Goal: Browse casually

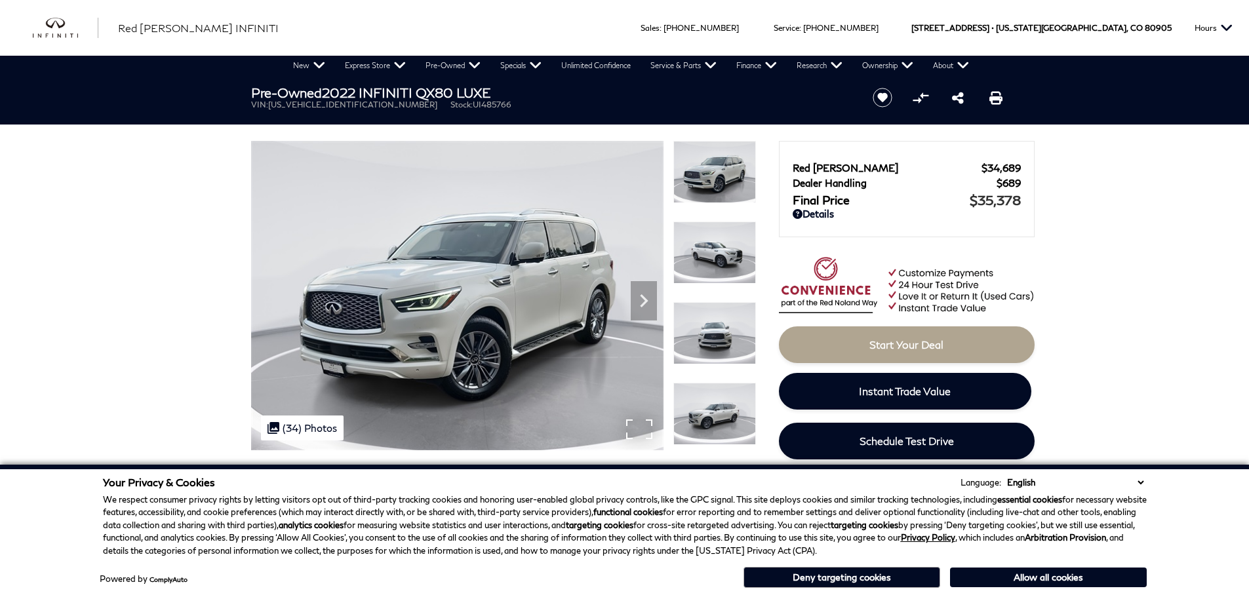
click at [407, 288] on img at bounding box center [457, 295] width 412 height 309
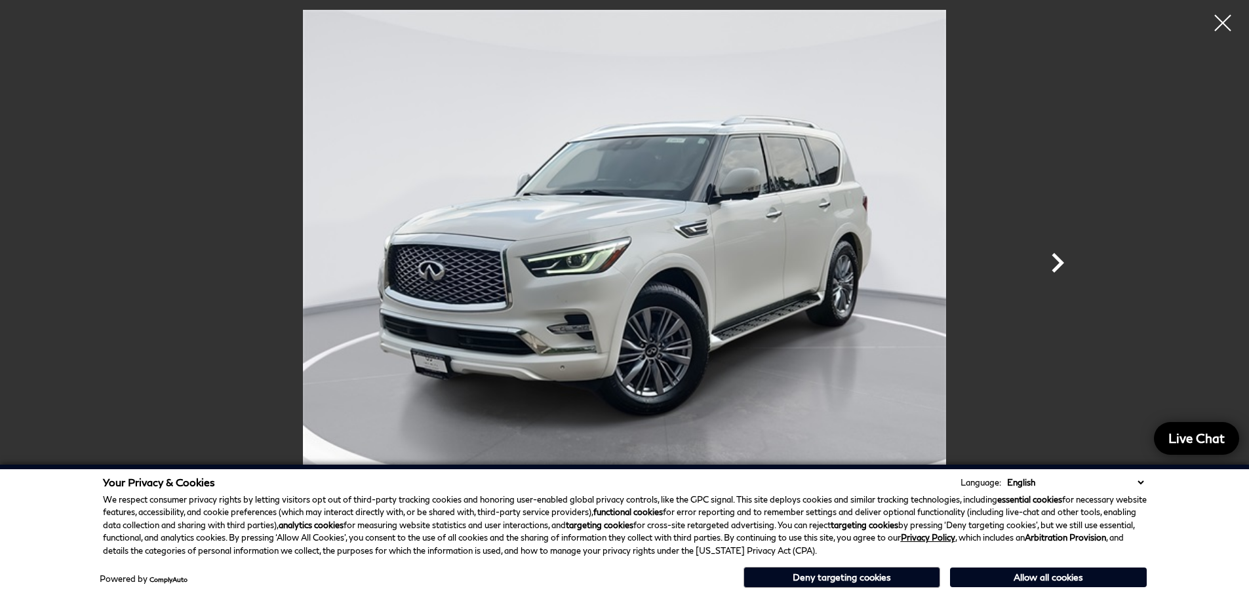
click at [1050, 261] on icon "Next" at bounding box center [1057, 262] width 39 height 39
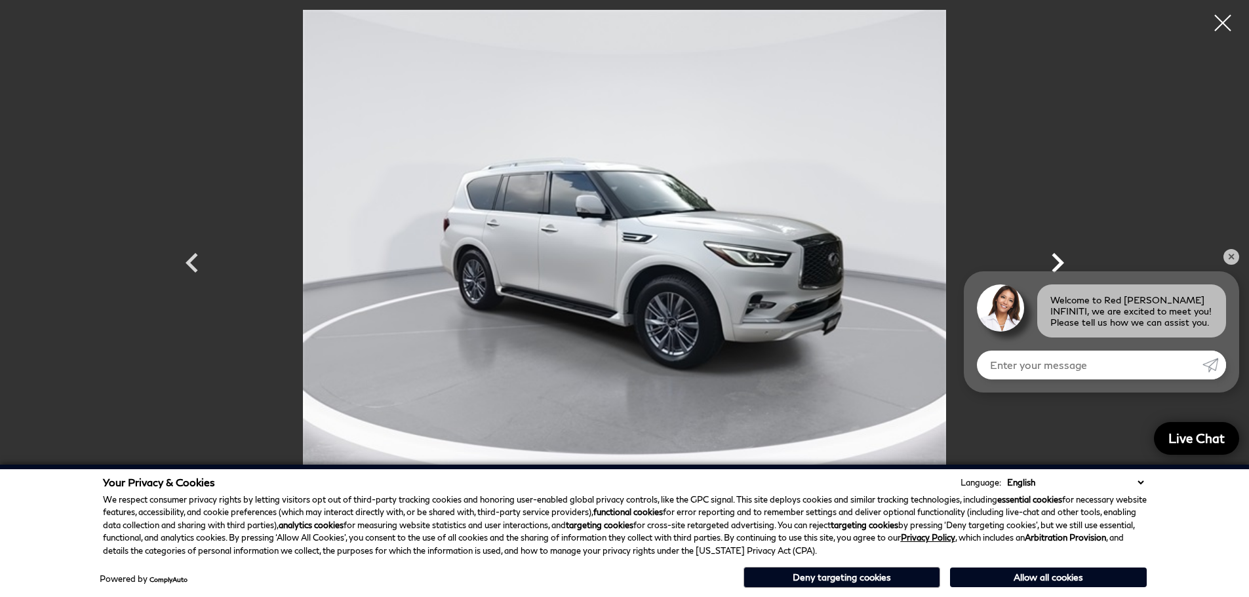
click at [1056, 259] on icon "Next" at bounding box center [1058, 263] width 12 height 20
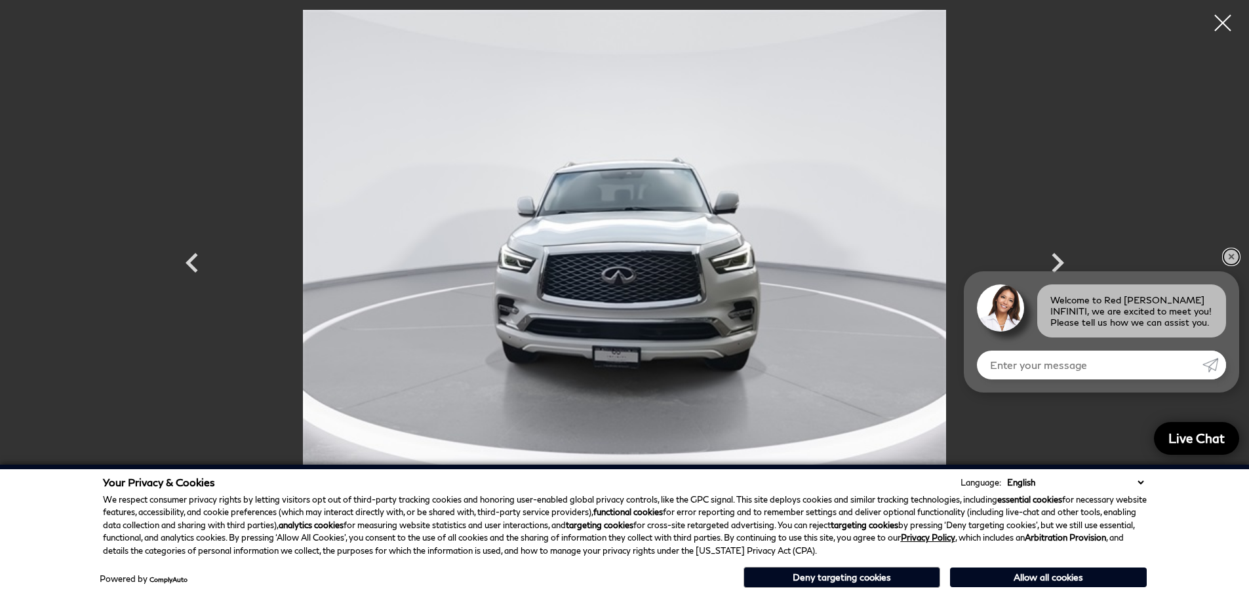
click at [1233, 254] on link "✕" at bounding box center [1231, 257] width 16 height 16
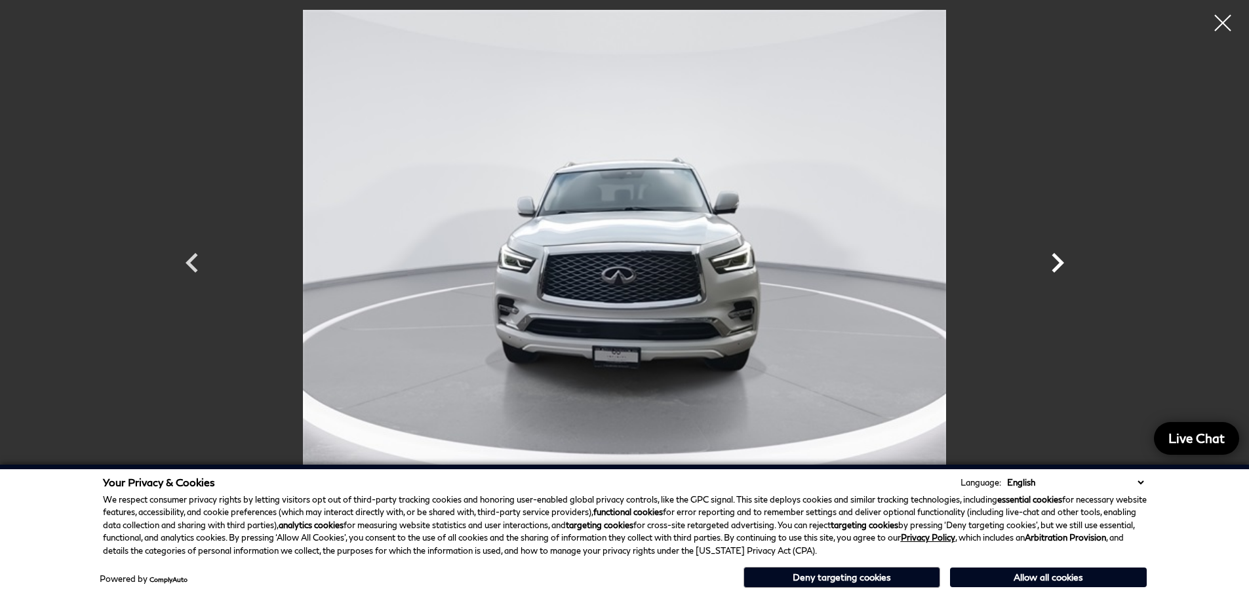
click at [1056, 262] on icon "Next" at bounding box center [1057, 262] width 39 height 39
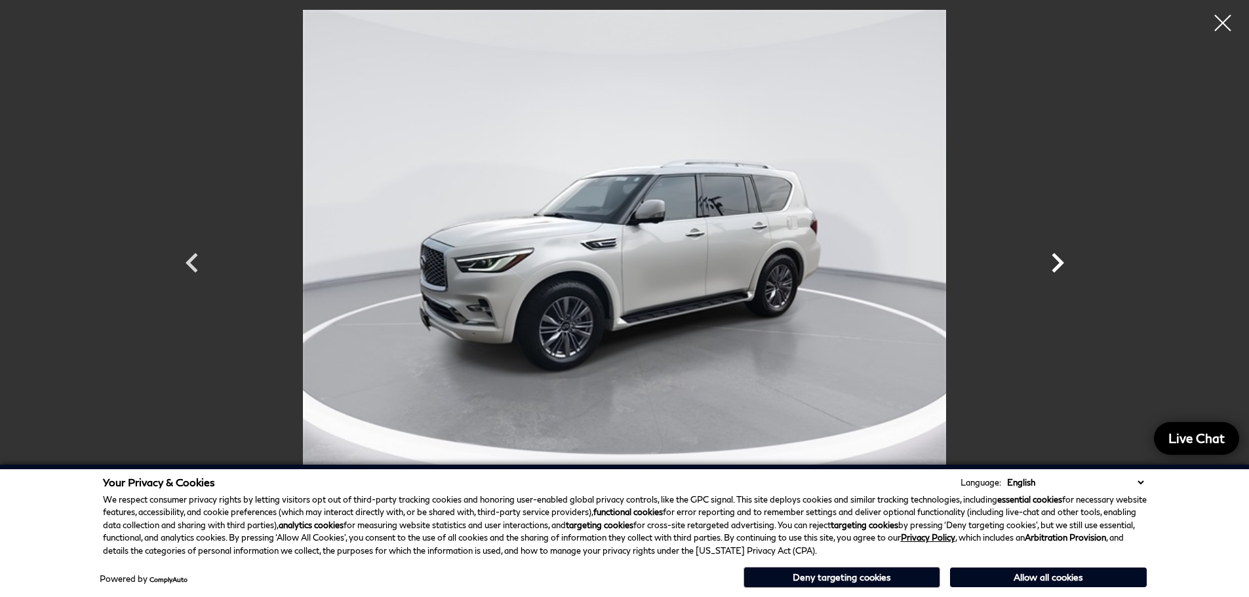
click at [1056, 262] on icon "Next" at bounding box center [1057, 262] width 39 height 39
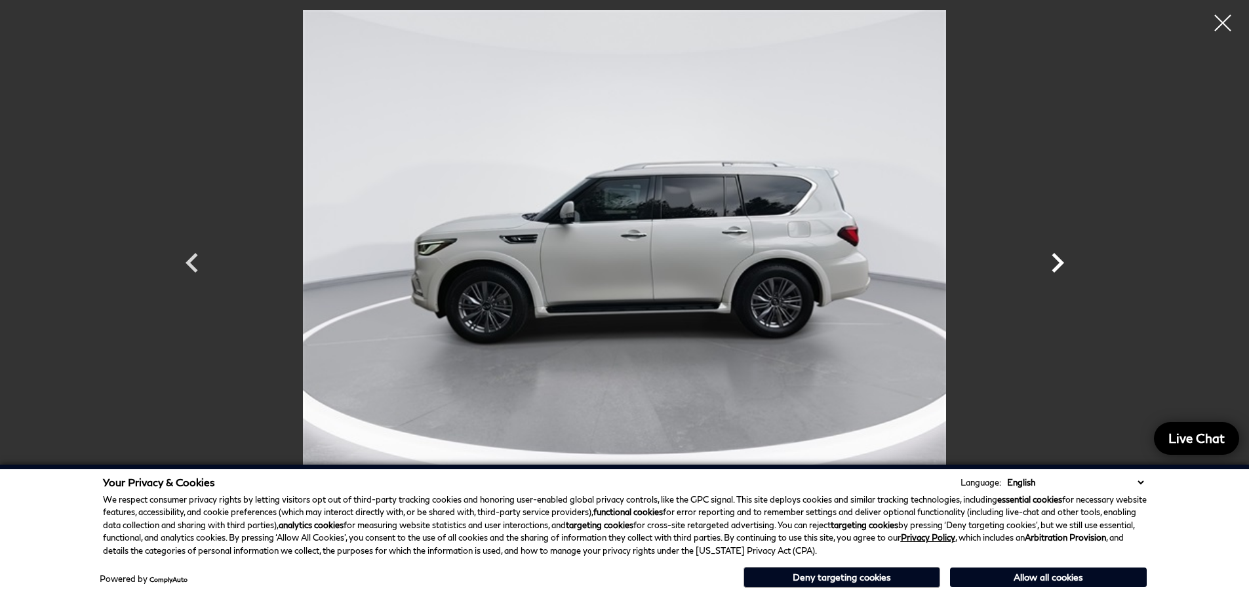
click at [1056, 262] on icon "Next" at bounding box center [1057, 262] width 39 height 39
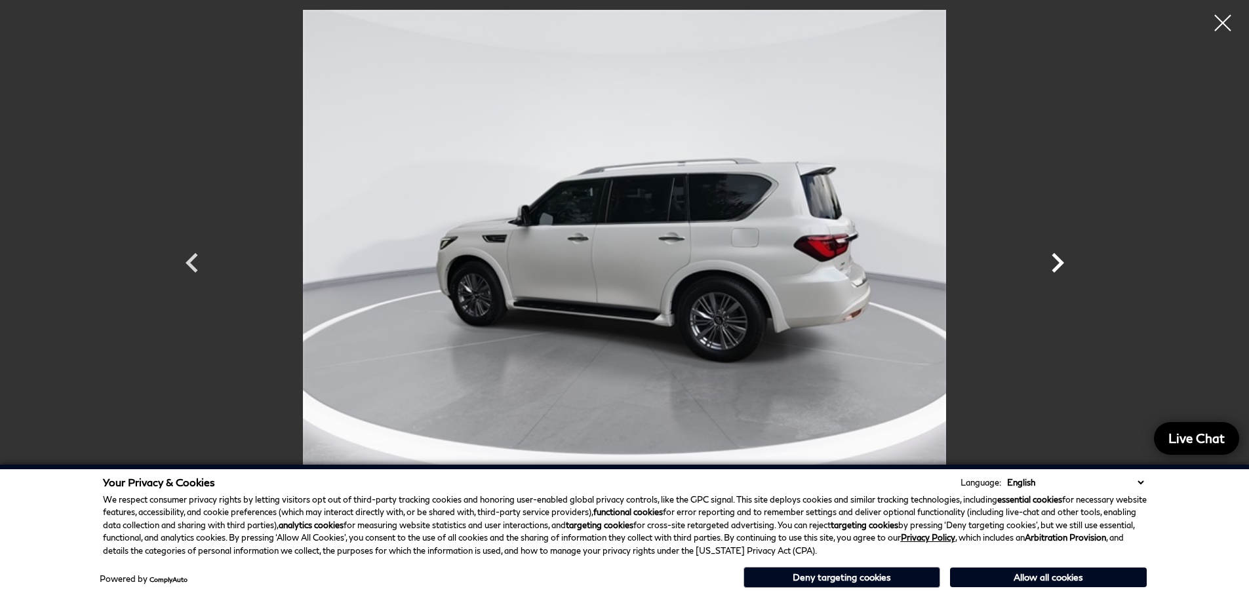
click at [1056, 262] on icon "Next" at bounding box center [1057, 262] width 39 height 39
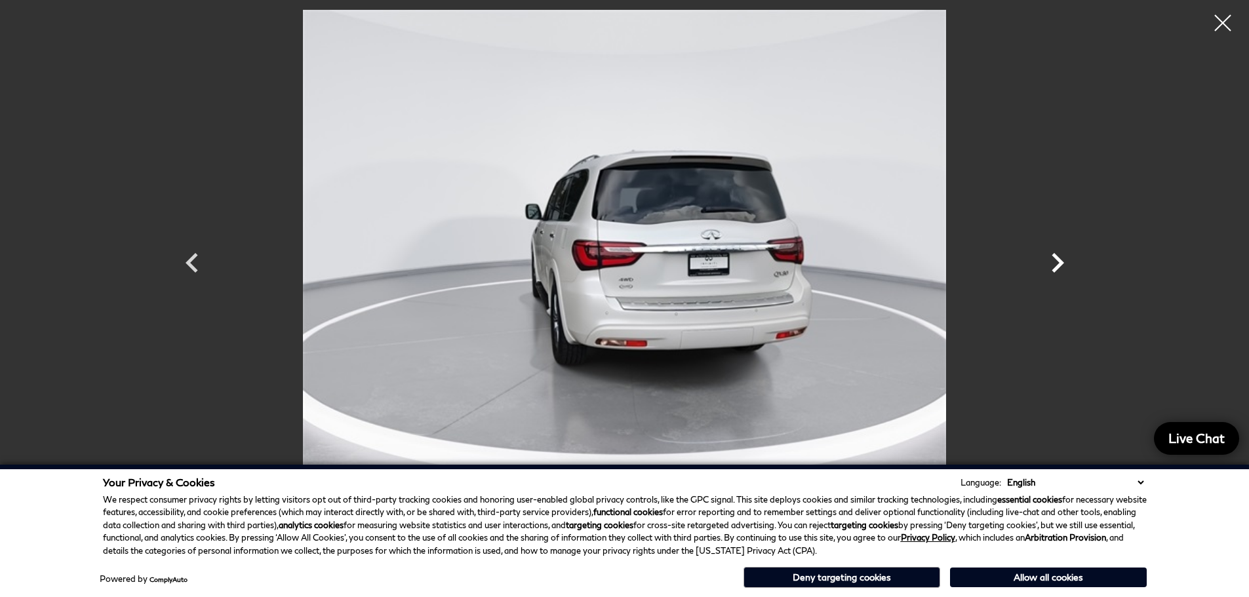
click at [1056, 262] on icon "Next" at bounding box center [1057, 262] width 39 height 39
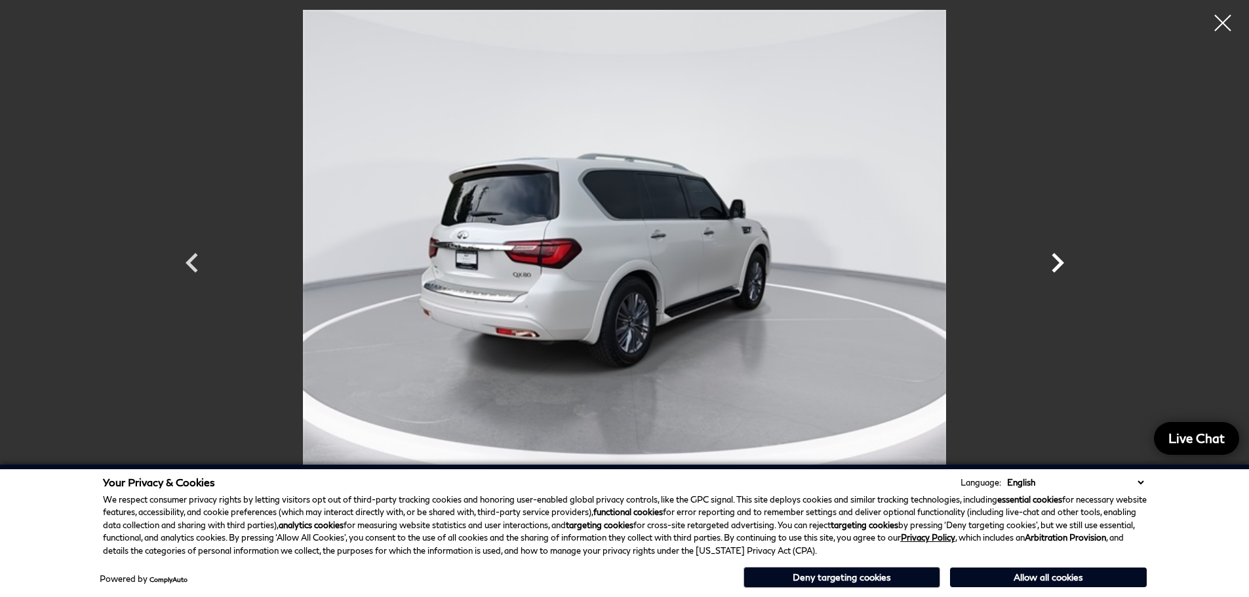
click at [1056, 262] on icon "Next" at bounding box center [1057, 262] width 39 height 39
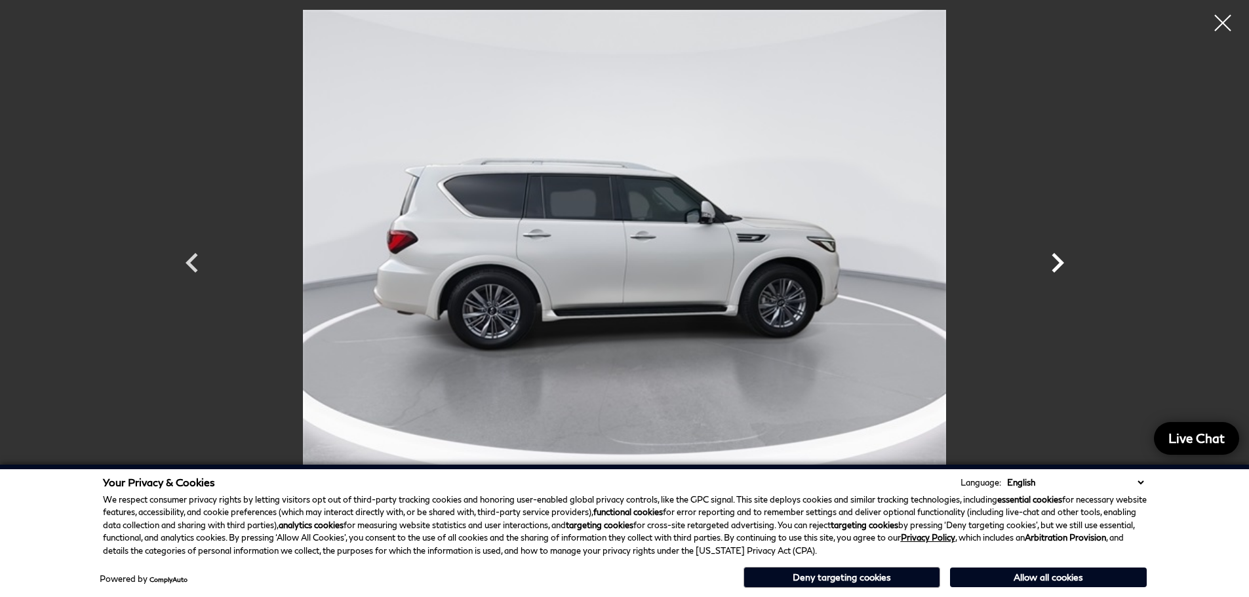
click at [1056, 262] on icon "Next" at bounding box center [1057, 262] width 39 height 39
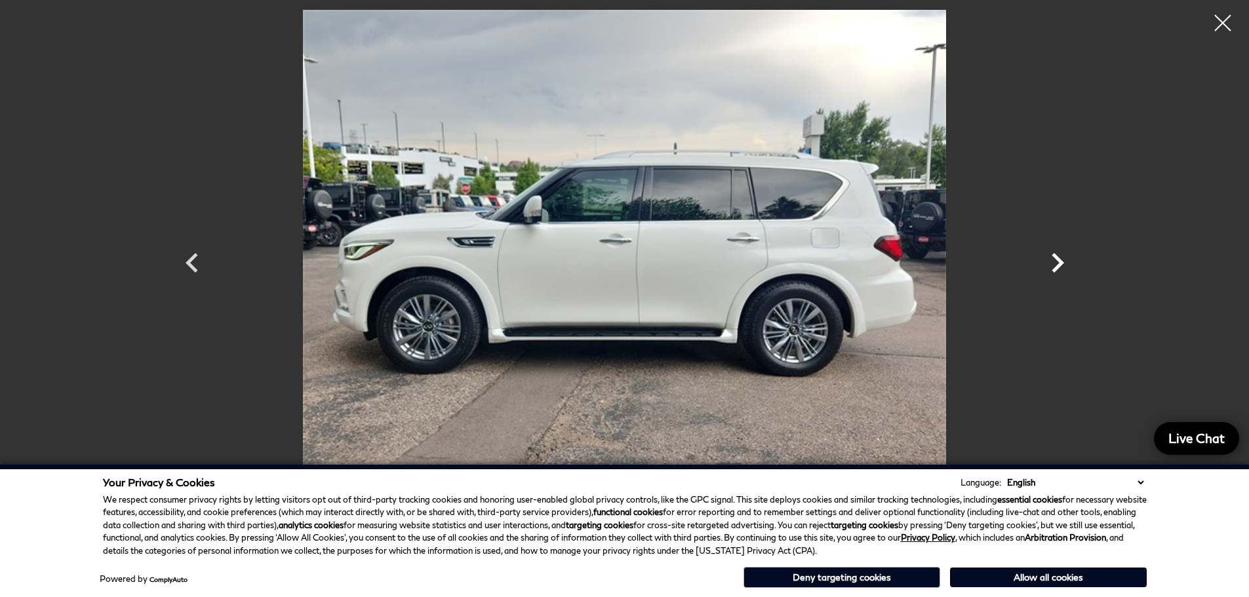
click at [1056, 262] on icon "Next" at bounding box center [1057, 262] width 39 height 39
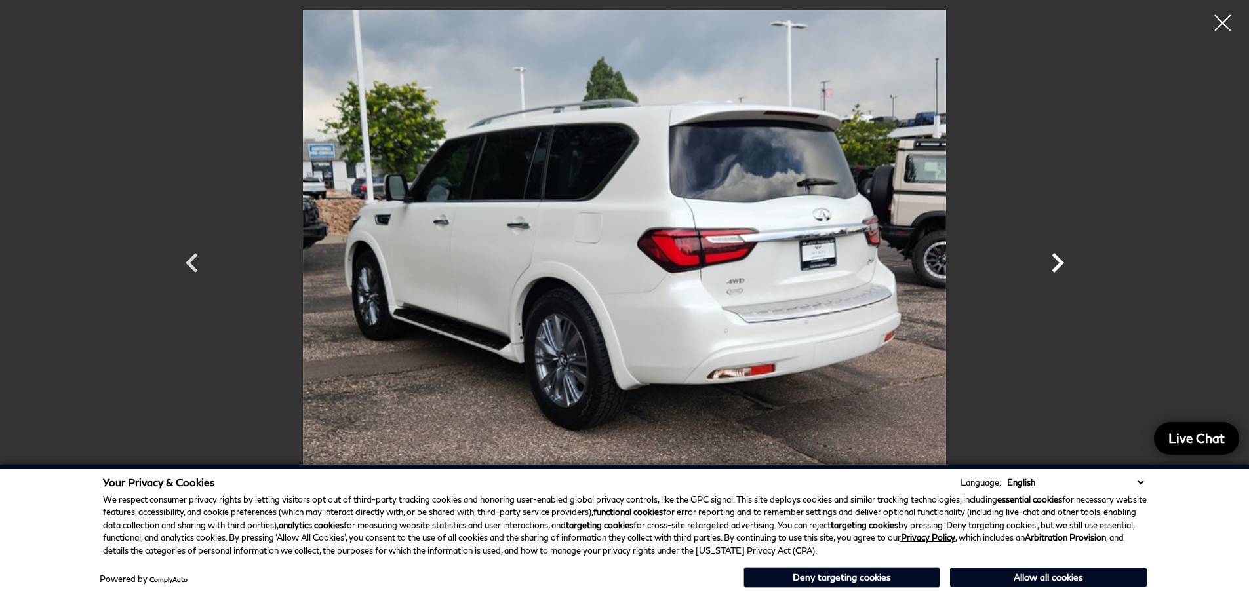
click at [1056, 262] on icon "Next" at bounding box center [1057, 262] width 39 height 39
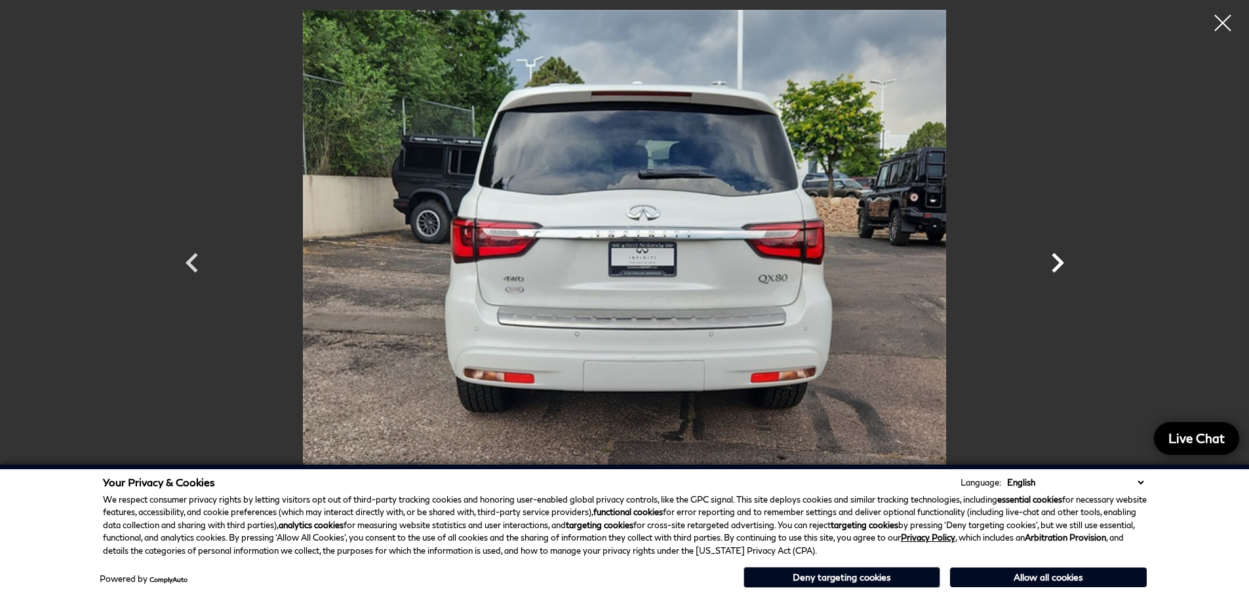
click at [1056, 262] on icon "Next" at bounding box center [1057, 262] width 39 height 39
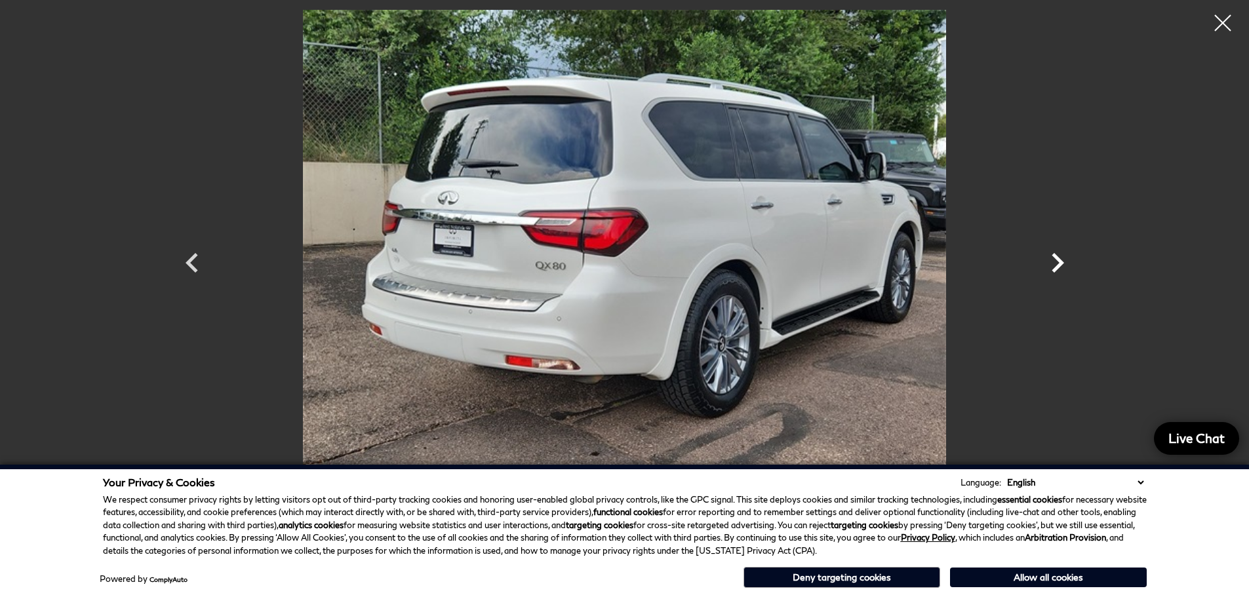
click at [1056, 262] on icon "Next" at bounding box center [1057, 262] width 39 height 39
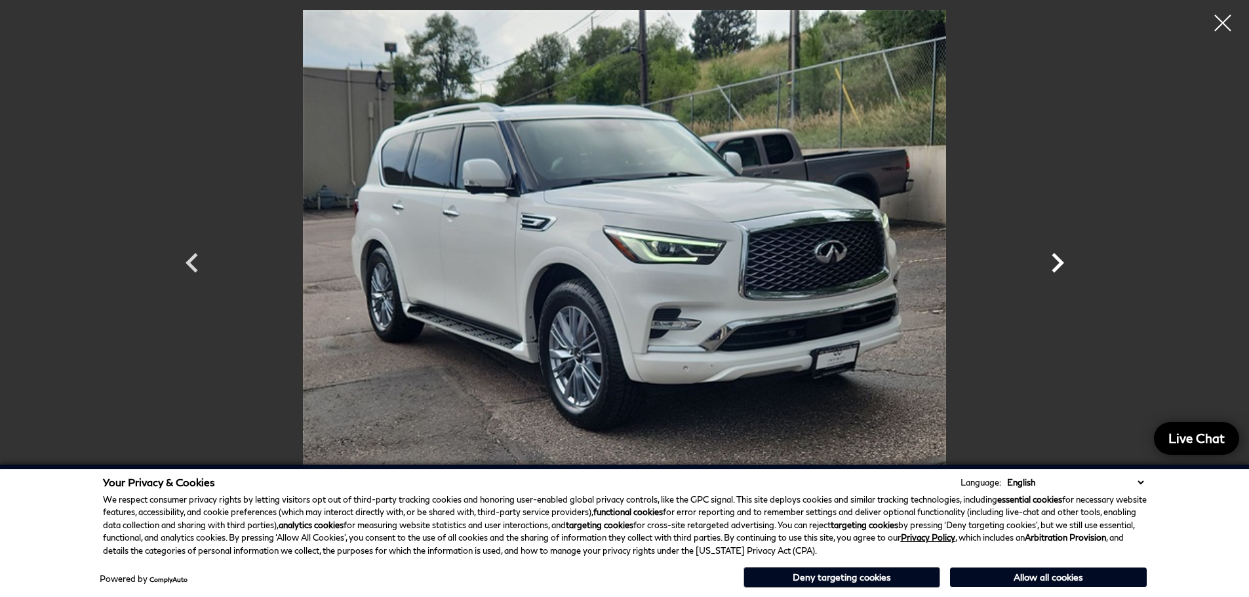
click at [1056, 262] on icon "Next" at bounding box center [1057, 262] width 39 height 39
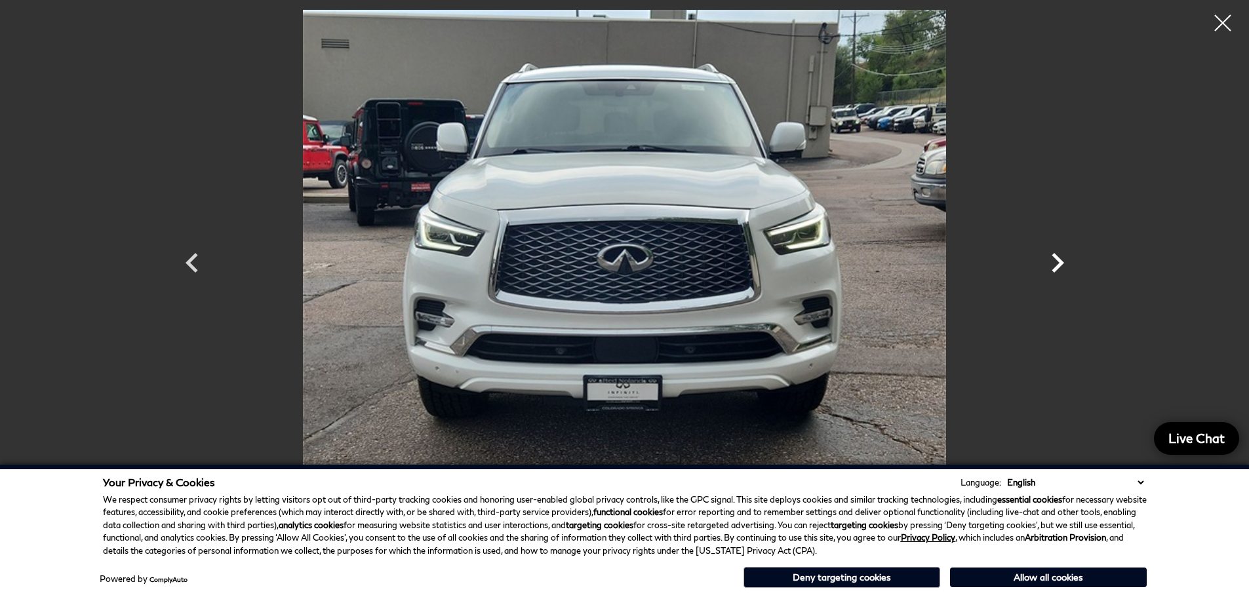
click at [1056, 262] on icon "Next" at bounding box center [1057, 262] width 39 height 39
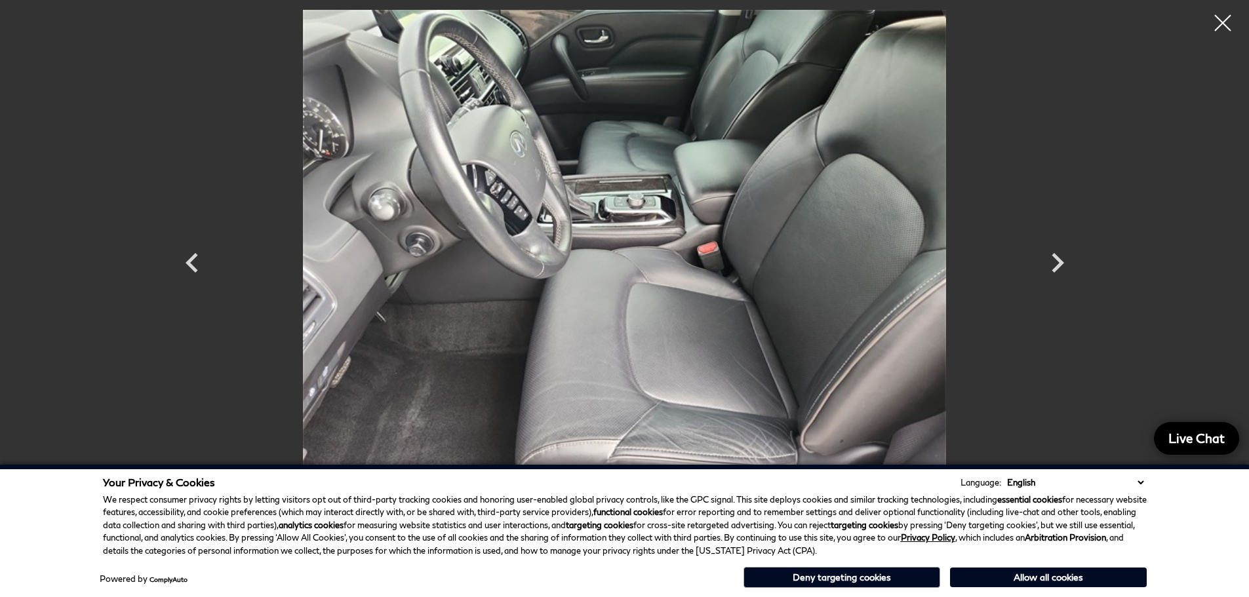
scroll to position [16, 0]
click at [1056, 270] on icon "Next" at bounding box center [1058, 263] width 12 height 20
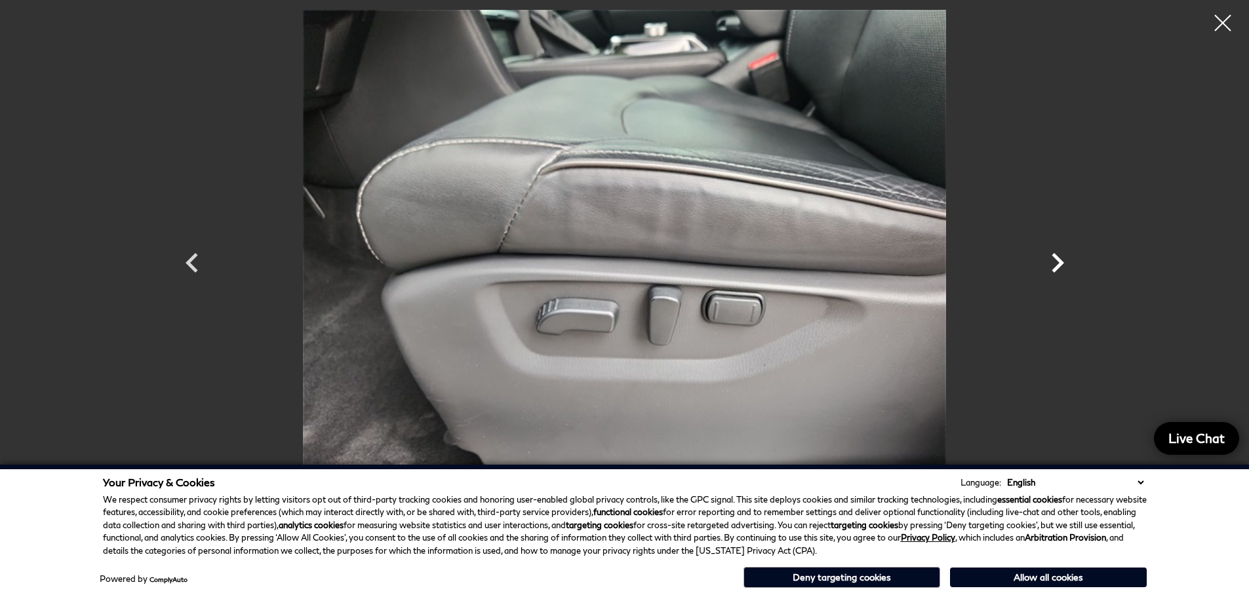
click at [1056, 270] on icon "Next" at bounding box center [1058, 263] width 12 height 20
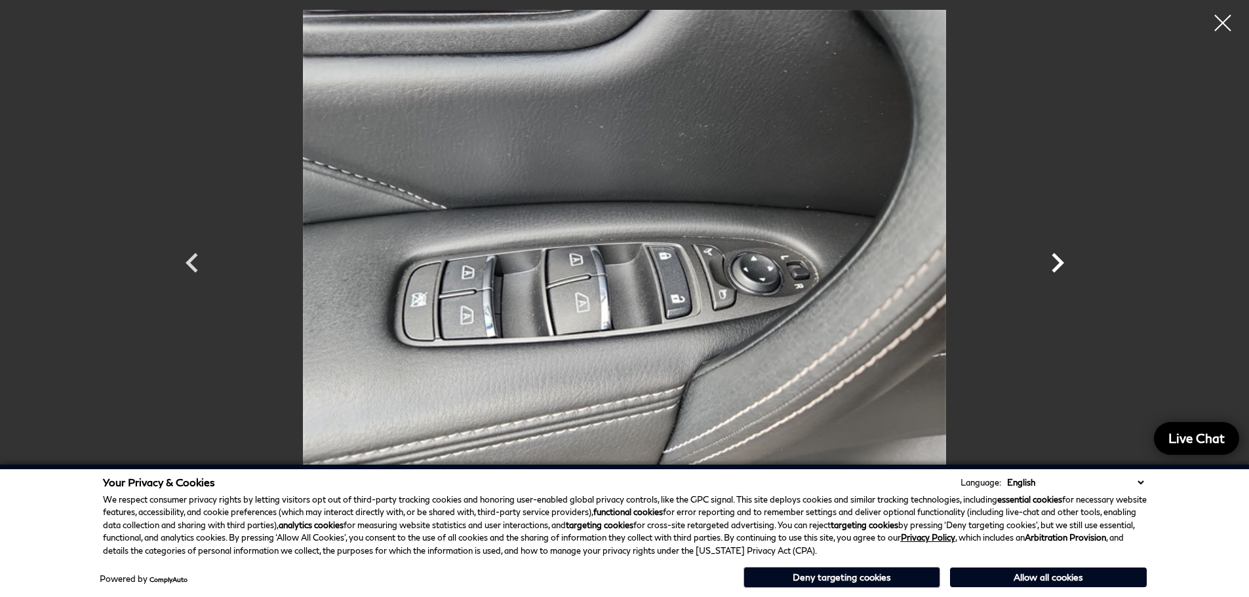
click at [1061, 258] on icon "Next" at bounding box center [1057, 262] width 39 height 39
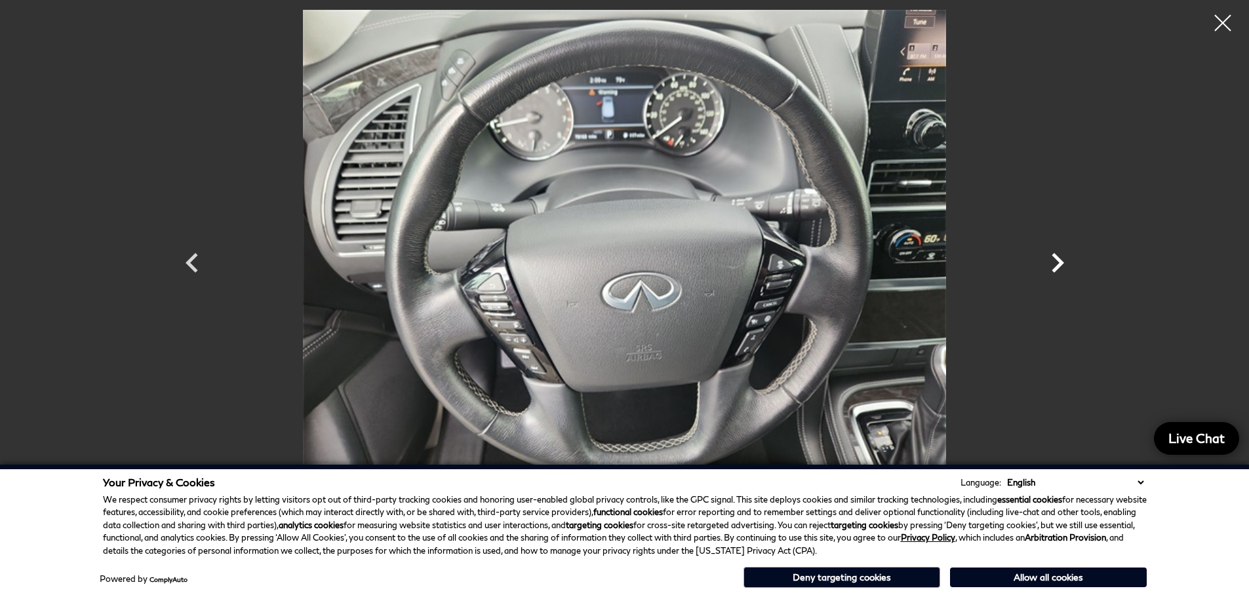
click at [1058, 260] on icon "Next" at bounding box center [1058, 263] width 12 height 20
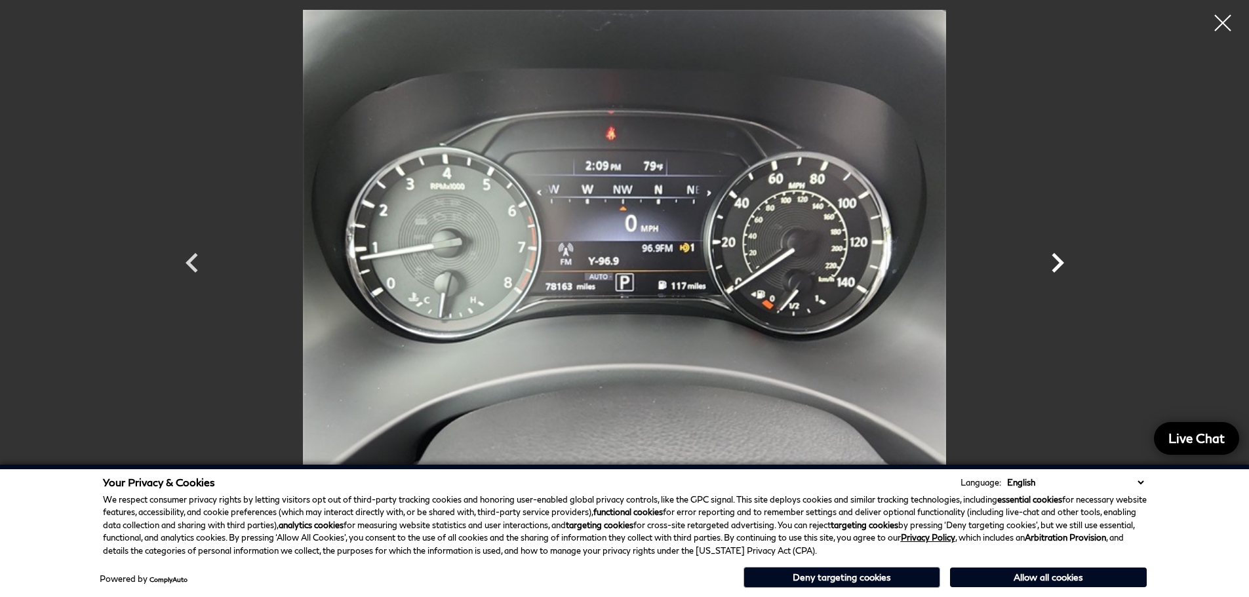
click at [1058, 260] on icon "Next" at bounding box center [1058, 263] width 12 height 20
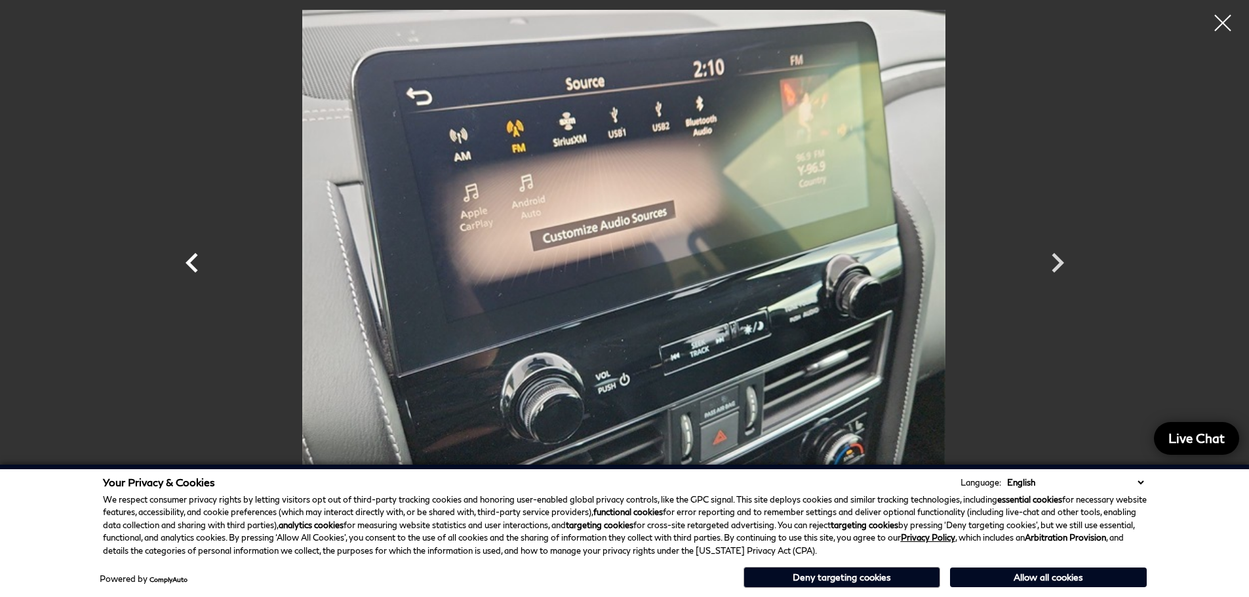
click at [210, 266] on icon "Previous" at bounding box center [191, 262] width 39 height 39
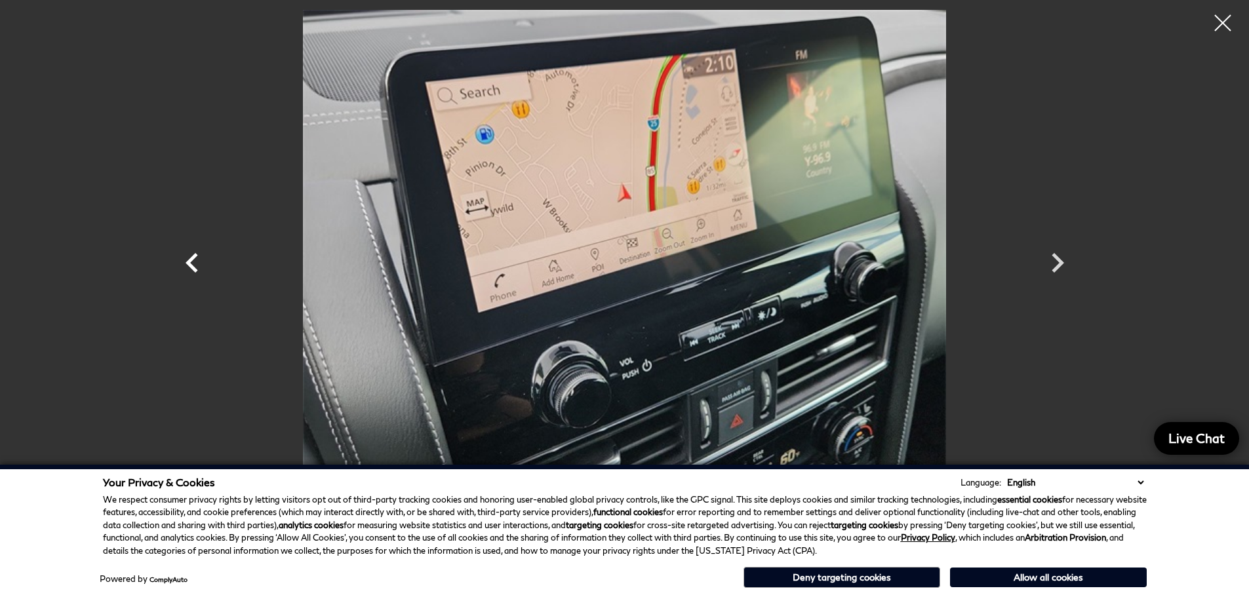
click at [200, 261] on icon "Previous" at bounding box center [191, 262] width 39 height 39
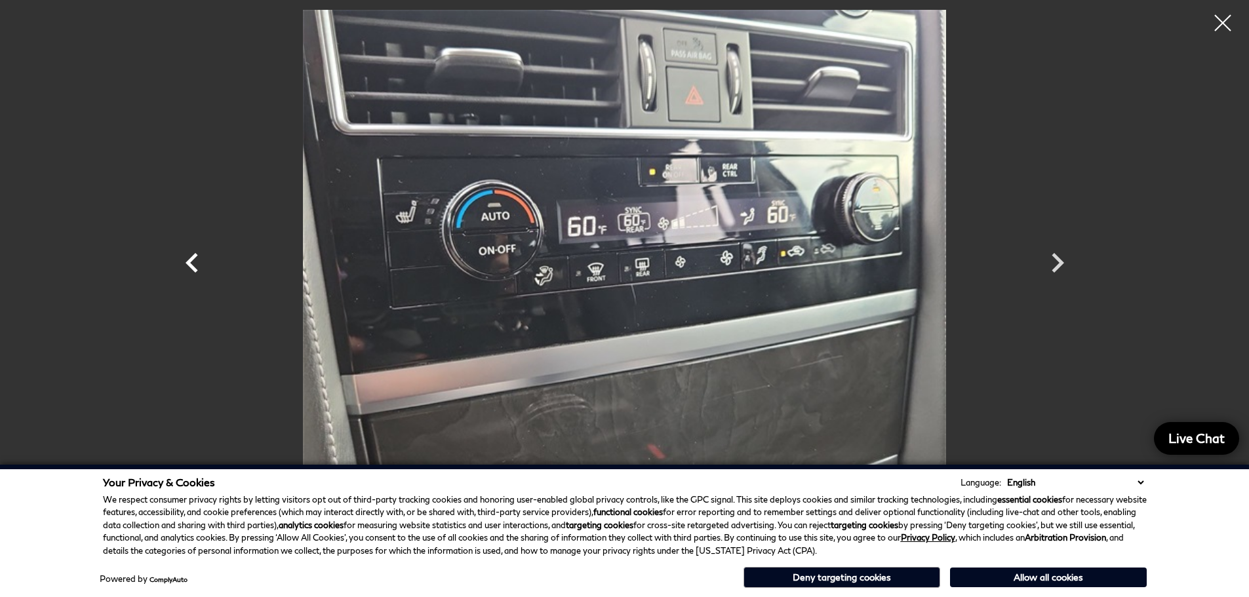
click at [200, 261] on icon "Previous" at bounding box center [191, 262] width 39 height 39
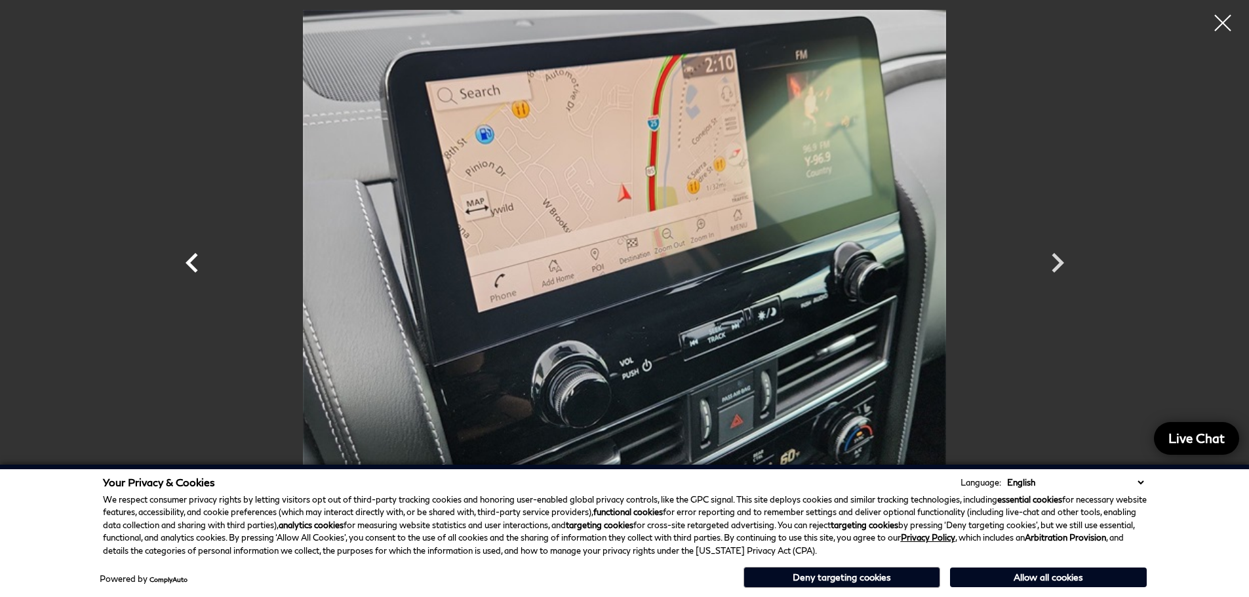
click at [200, 261] on icon "Previous" at bounding box center [191, 262] width 39 height 39
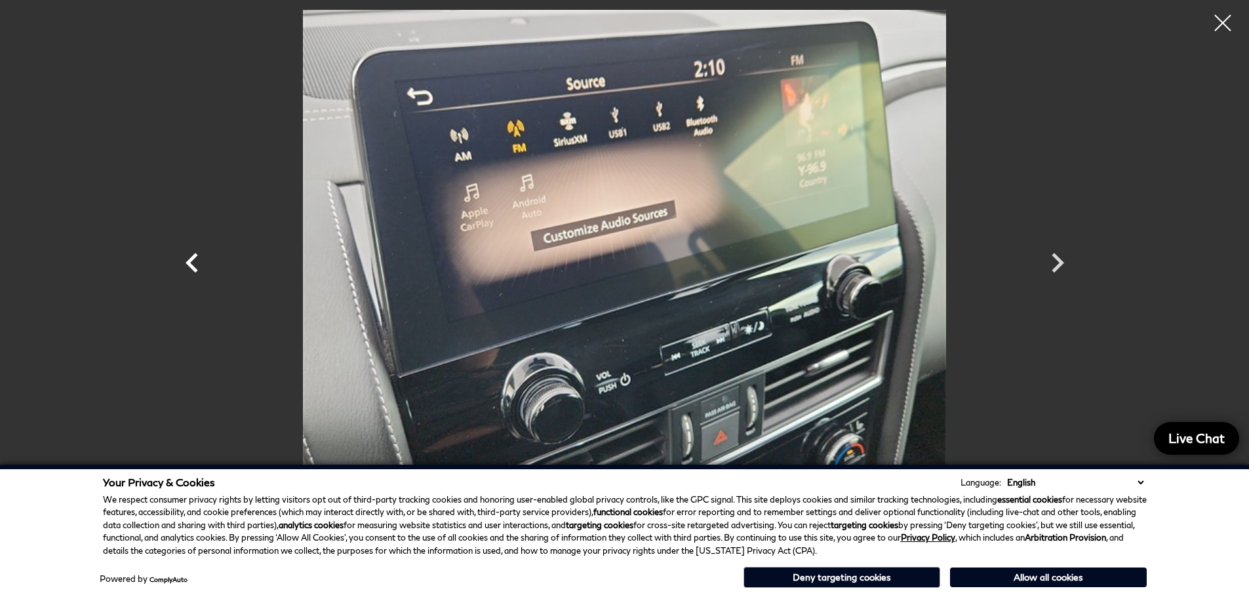
click at [200, 261] on icon "Previous" at bounding box center [191, 262] width 39 height 39
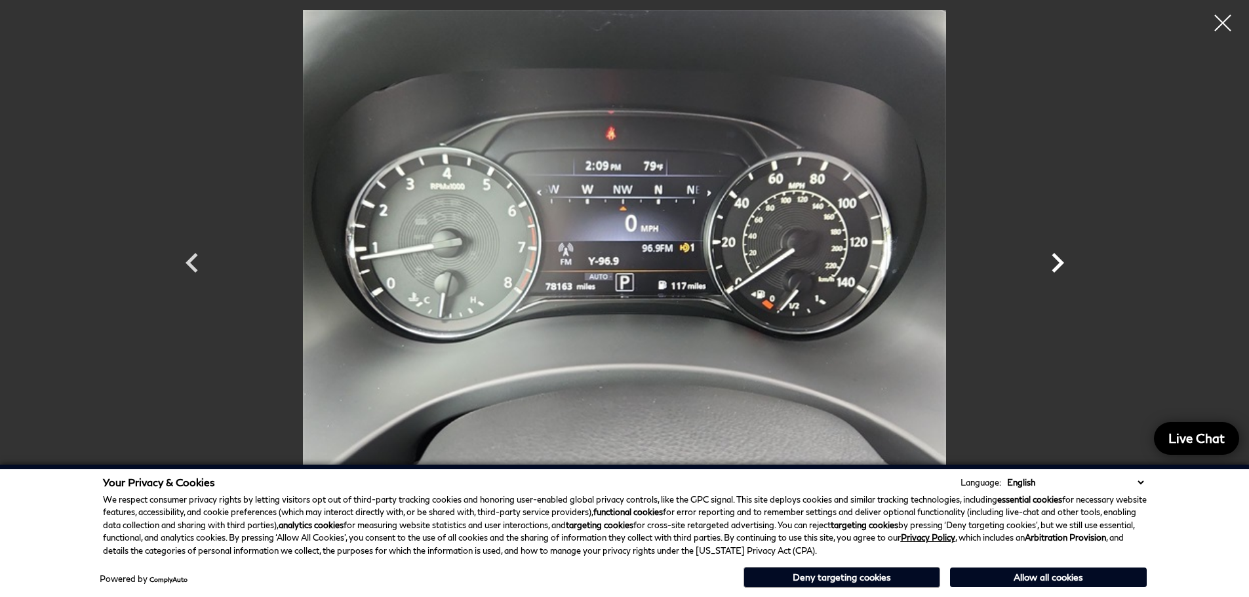
click at [1062, 262] on icon "Next" at bounding box center [1058, 263] width 12 height 20
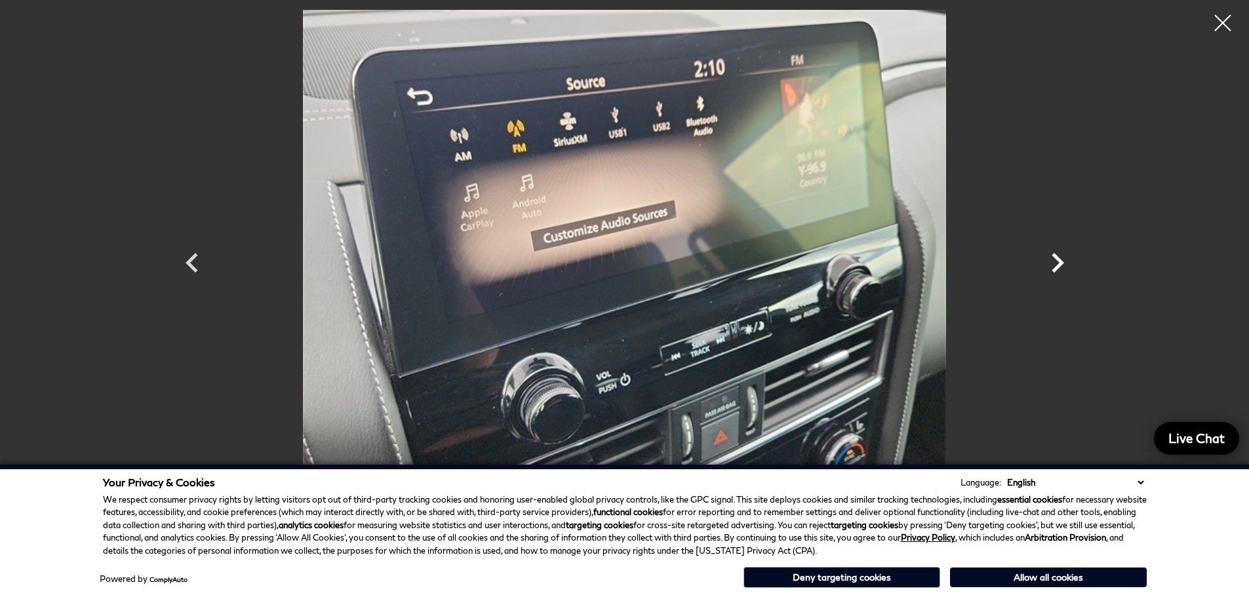
click at [1058, 264] on icon "Next" at bounding box center [1057, 262] width 39 height 39
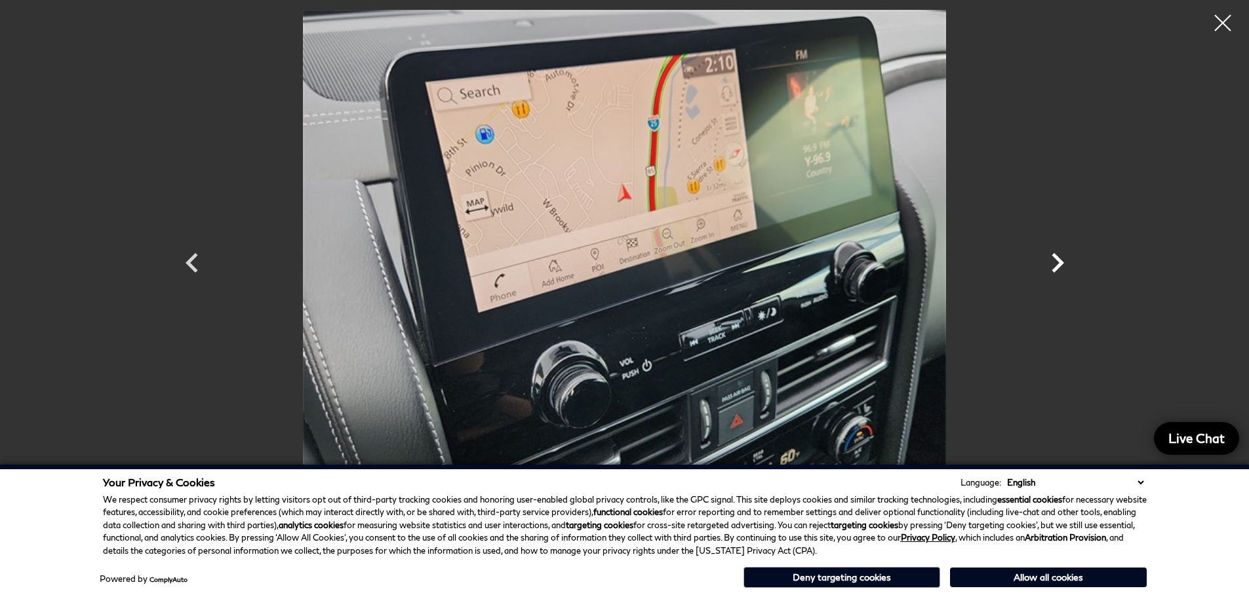
click at [1058, 264] on icon "Next" at bounding box center [1057, 262] width 39 height 39
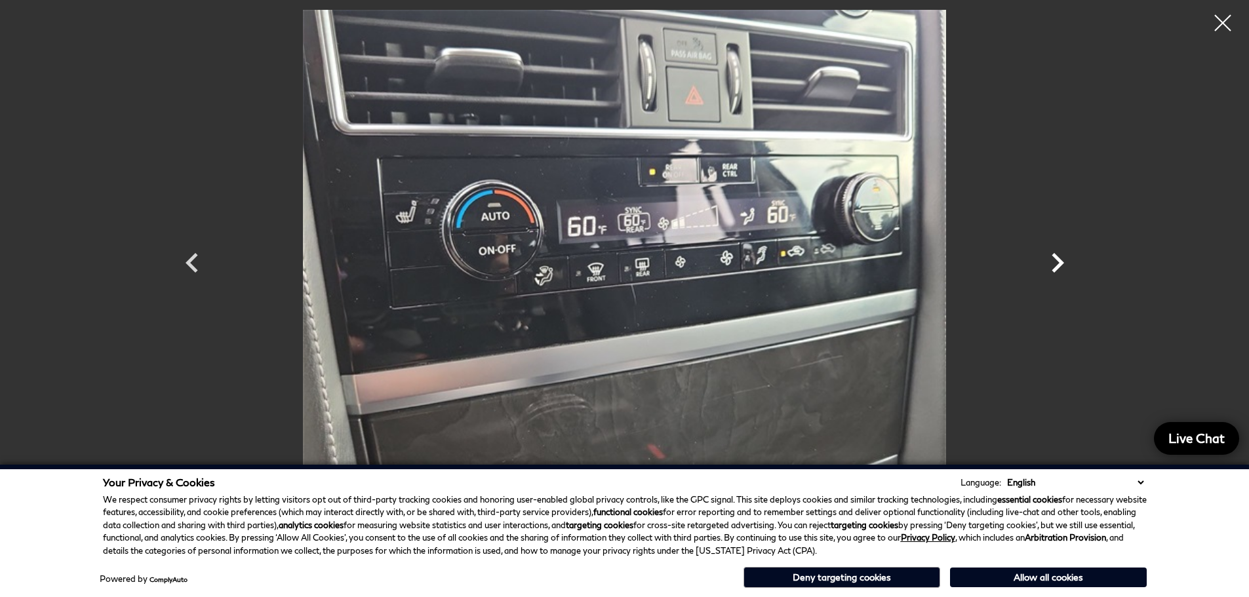
click at [1058, 264] on icon "Next" at bounding box center [1057, 262] width 39 height 39
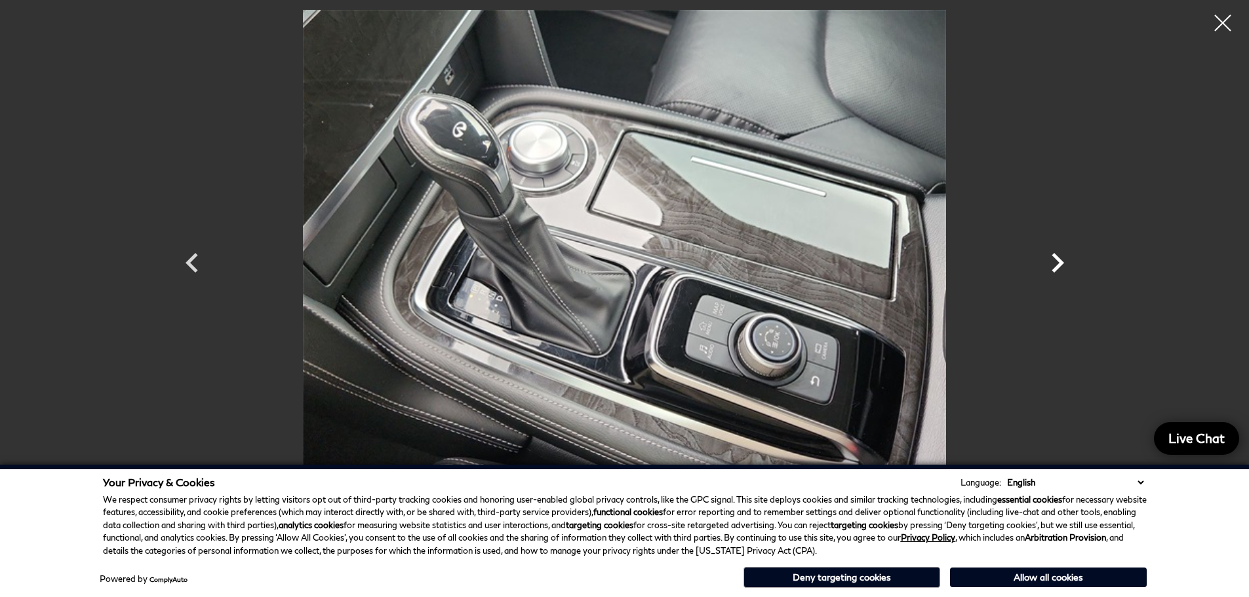
click at [1058, 264] on icon "Next" at bounding box center [1057, 262] width 39 height 39
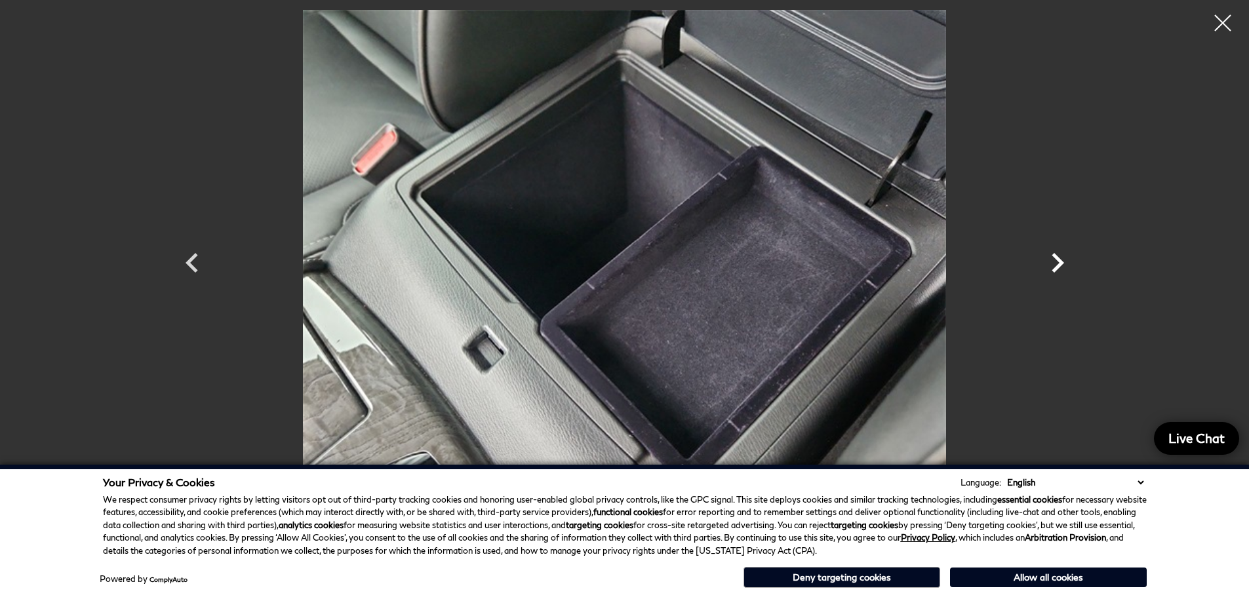
click at [1058, 264] on icon "Next" at bounding box center [1057, 262] width 39 height 39
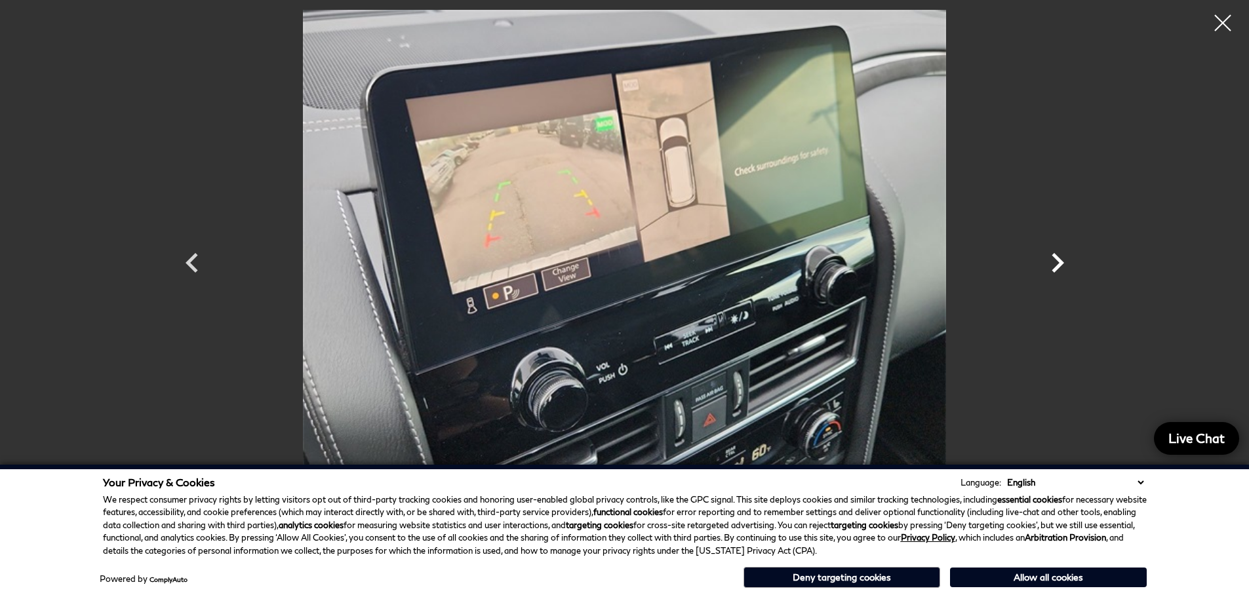
click at [1058, 264] on icon "Next" at bounding box center [1057, 262] width 39 height 39
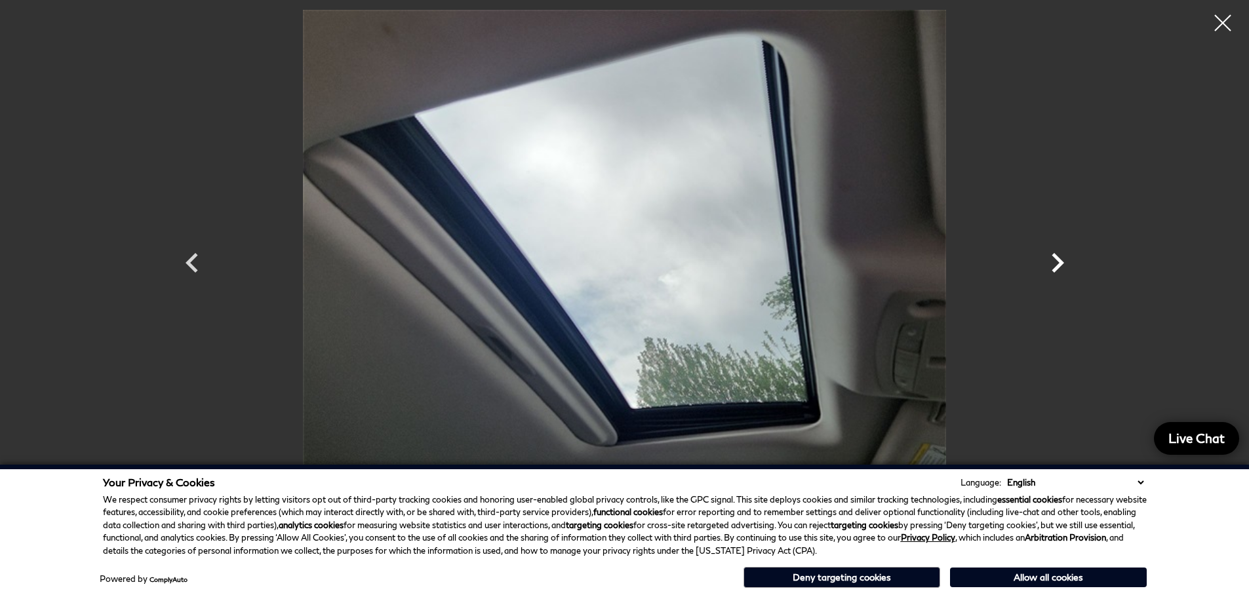
click at [1058, 264] on icon "Next" at bounding box center [1057, 262] width 39 height 39
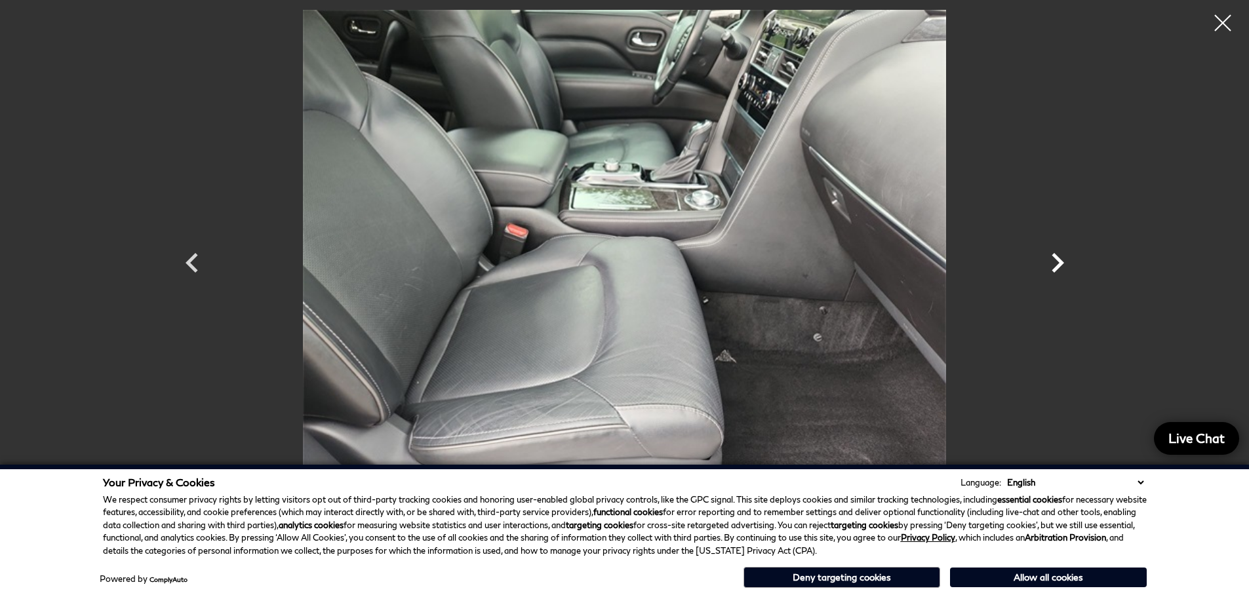
click at [1058, 264] on icon "Next" at bounding box center [1057, 262] width 39 height 39
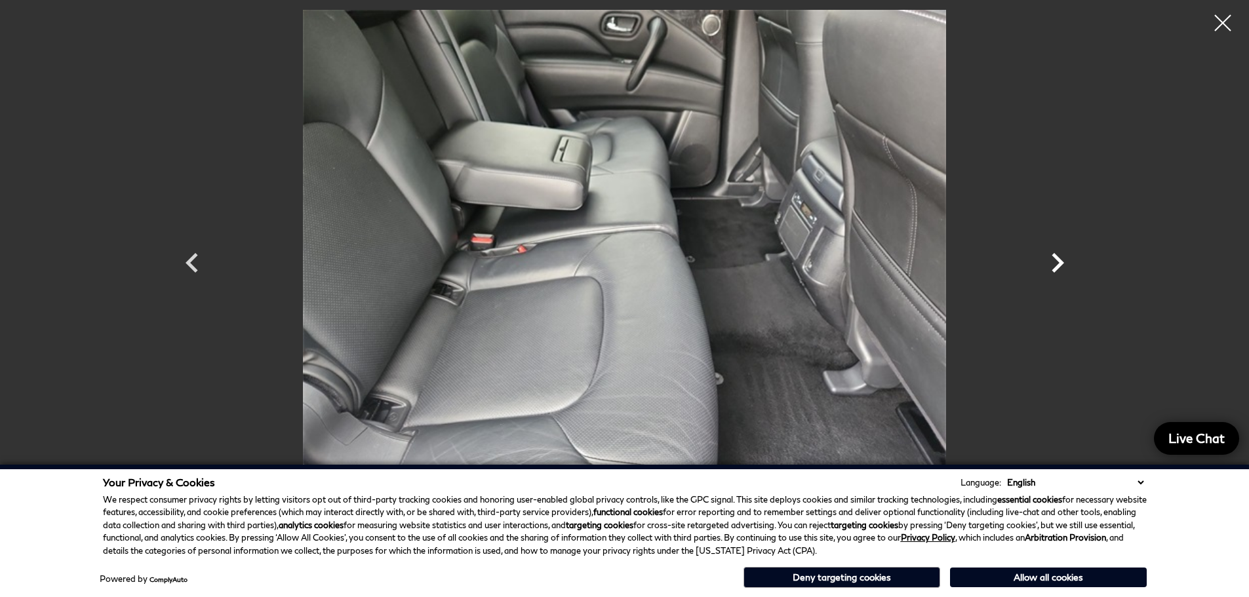
click at [1058, 264] on icon "Next" at bounding box center [1057, 262] width 39 height 39
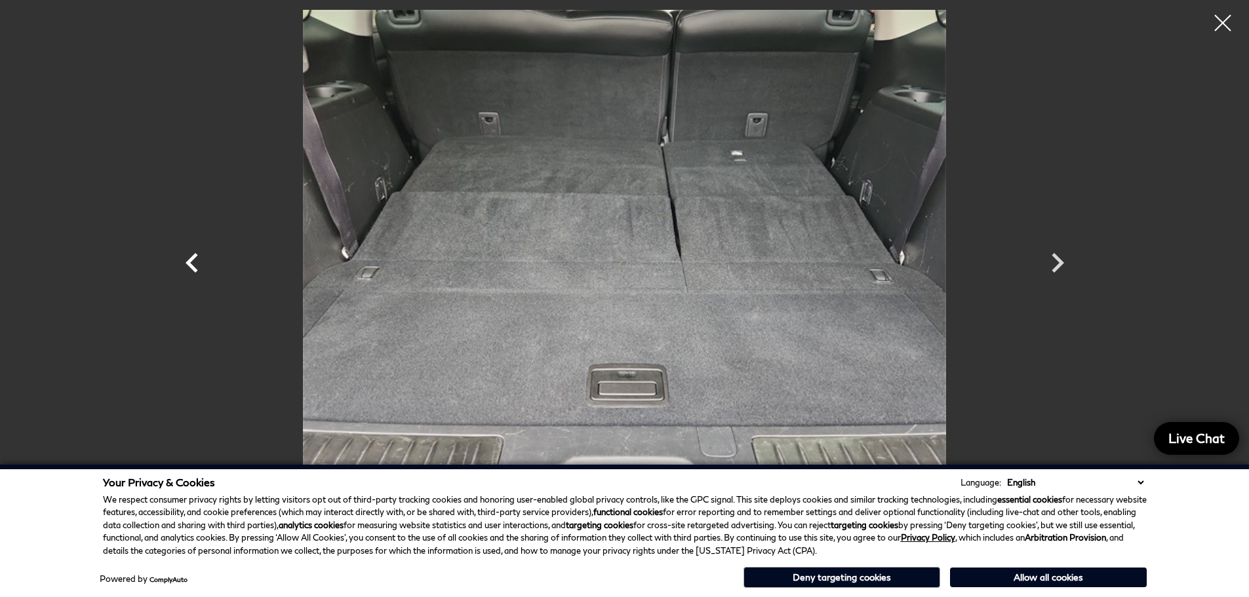
click at [203, 260] on icon "Previous" at bounding box center [191, 262] width 39 height 39
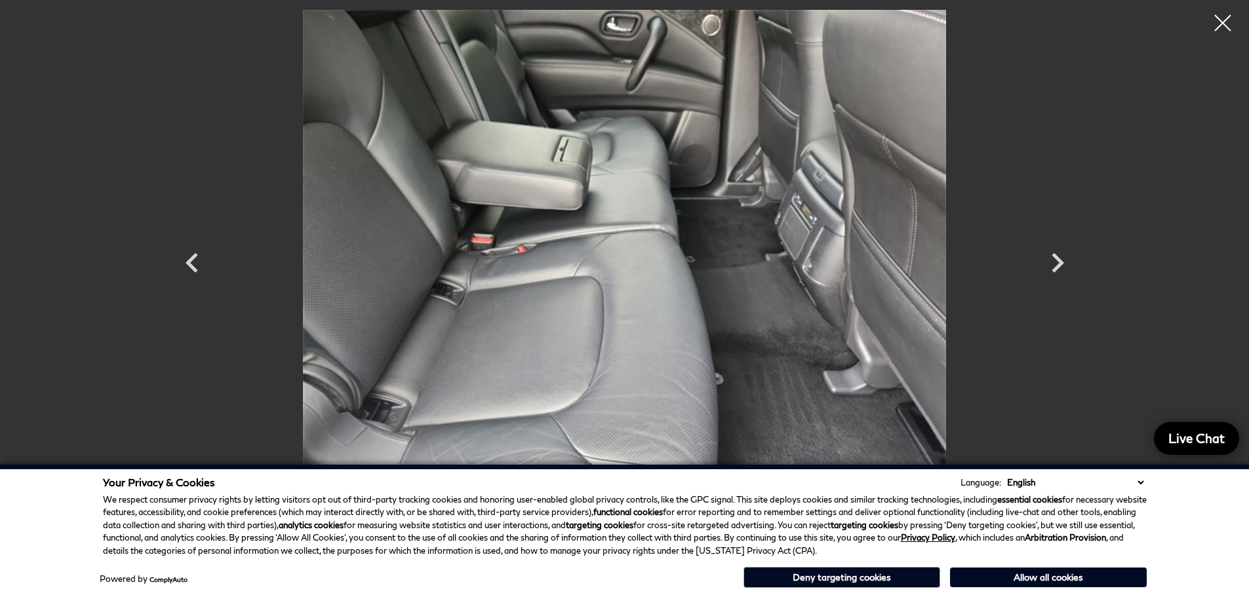
drag, startPoint x: 1220, startPoint y: 20, endPoint x: 1191, endPoint y: 51, distance: 41.8
click at [1220, 20] on div at bounding box center [1222, 23] width 33 height 33
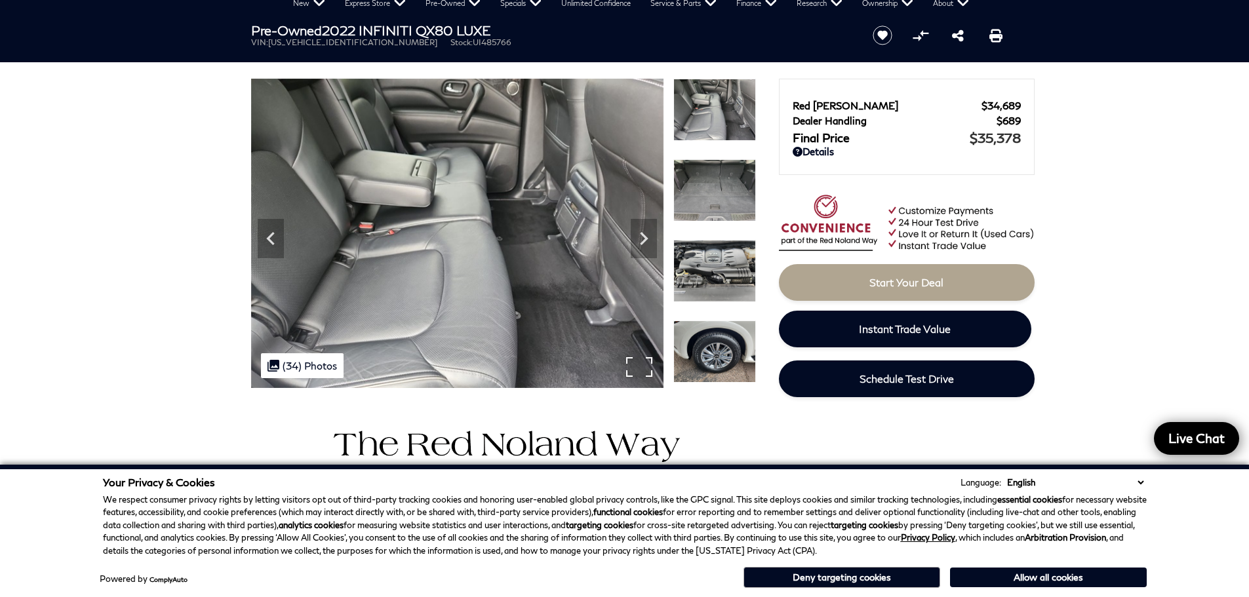
scroll to position [0, 0]
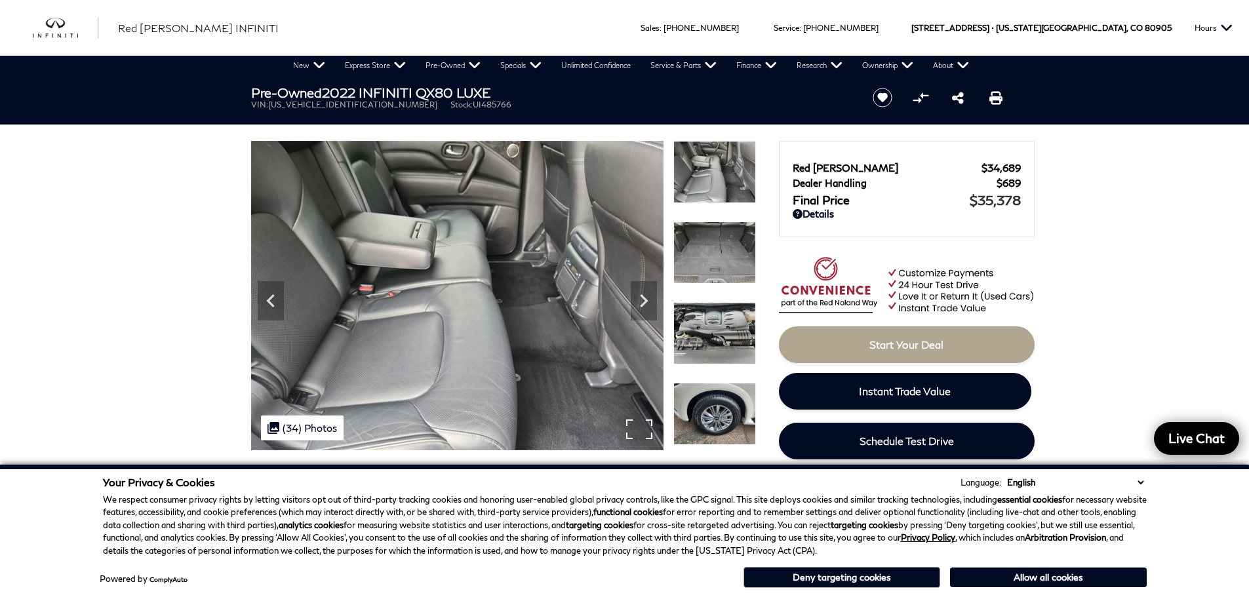
click at [711, 161] on img at bounding box center [714, 172] width 83 height 62
click at [310, 423] on div ".cls-1, .cls-3 { fill: #c50033; } .cls-1 { clip-rule: evenodd; } .cls-2 { clip-…" at bounding box center [302, 428] width 83 height 25
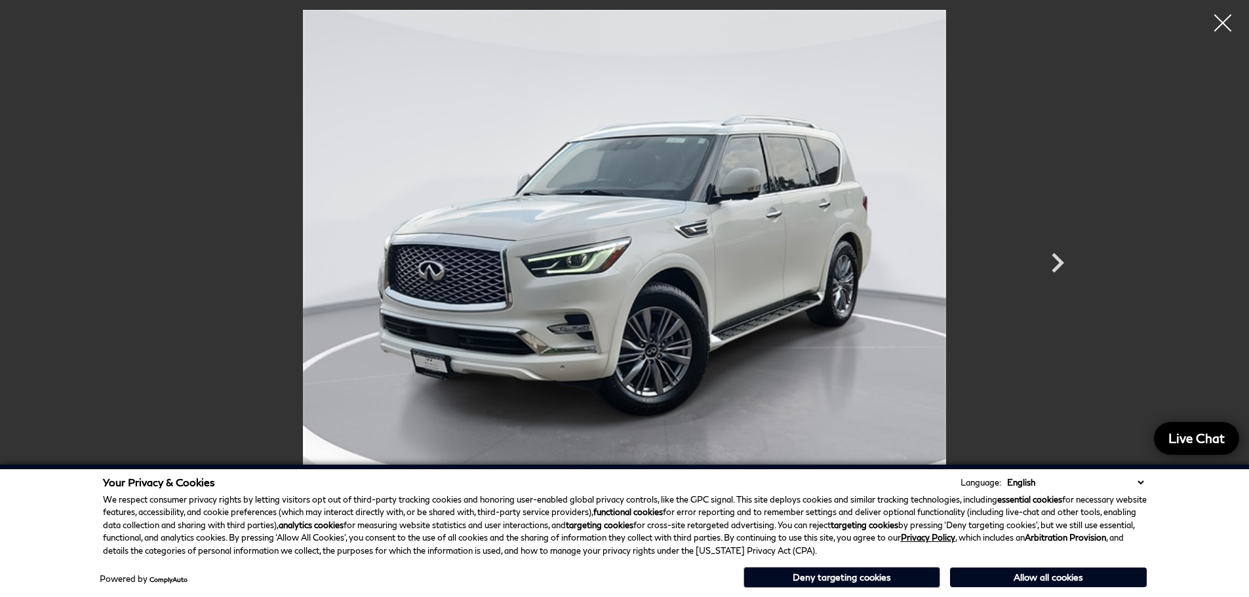
click at [1216, 22] on div at bounding box center [1223, 23] width 35 height 35
